Goal: Navigation & Orientation: Find specific page/section

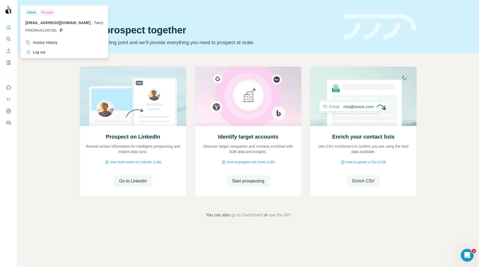
click at [9, 14] on div at bounding box center [8, 10] width 9 height 10
click at [9, 11] on img at bounding box center [8, 9] width 9 height 9
click at [54, 84] on div "Prospect on LinkedIn Reveal contact information for intelligent prospecting and…" at bounding box center [247, 141] width 461 height 177
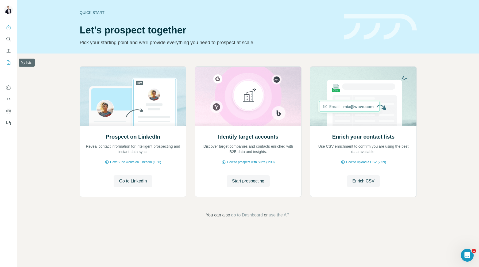
click at [8, 63] on icon "My lists" at bounding box center [8, 62] width 5 height 5
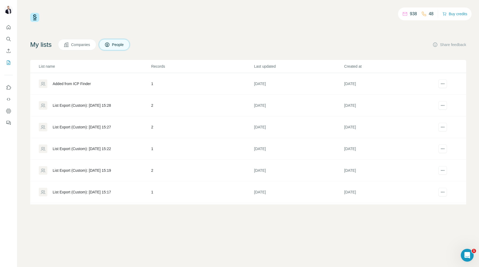
click at [72, 43] on button "Companies" at bounding box center [77, 44] width 38 height 11
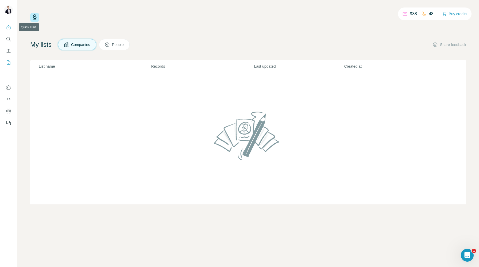
click at [9, 25] on icon "Quick start" at bounding box center [8, 27] width 5 height 5
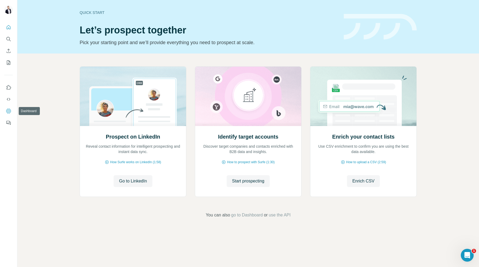
click at [8, 111] on icon "Dashboard" at bounding box center [8, 111] width 2 height 2
